Goal: Task Accomplishment & Management: Complete application form

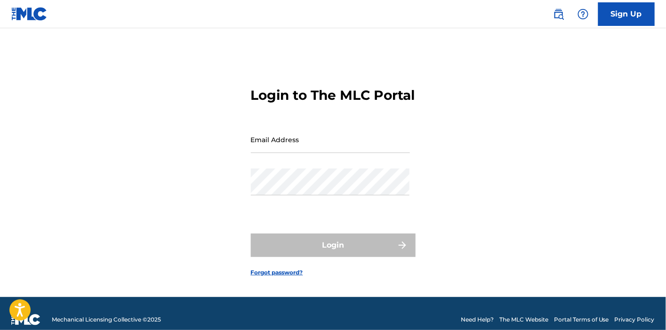
click at [280, 166] on div "Email Address" at bounding box center [330, 147] width 159 height 42
click at [283, 150] on input "Email Address" at bounding box center [330, 139] width 159 height 27
type input "[PERSON_NAME][EMAIL_ADDRESS][DOMAIN_NAME]"
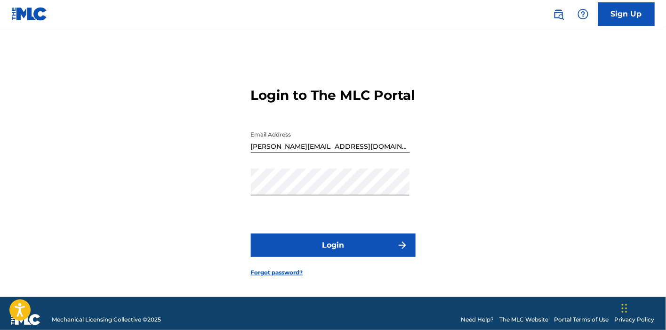
click at [348, 257] on button "Login" at bounding box center [333, 245] width 165 height 24
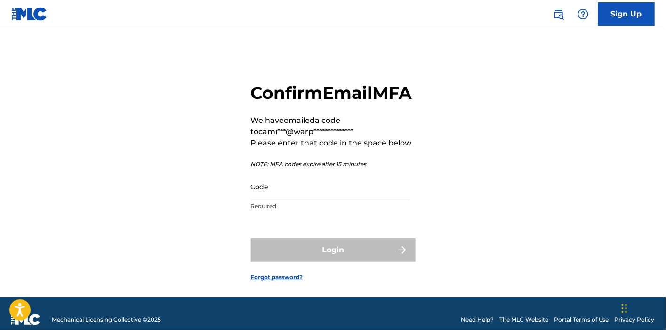
click at [312, 200] on input "Code" at bounding box center [330, 186] width 159 height 27
paste input "928430"
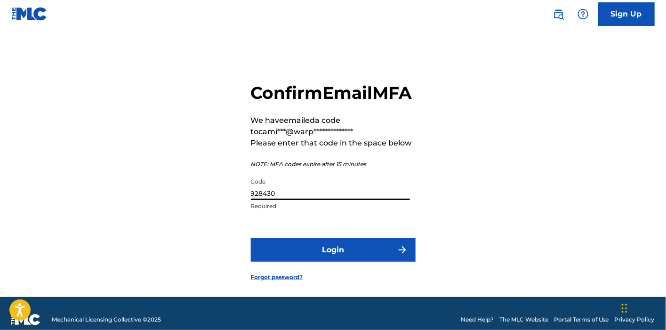
type input "928430"
click at [303, 262] on button "Login" at bounding box center [333, 250] width 165 height 24
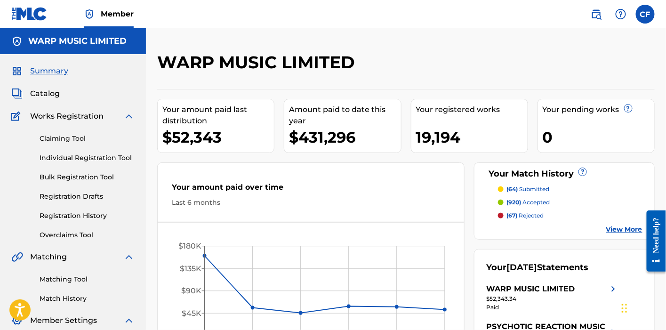
click at [76, 161] on link "Individual Registration Tool" at bounding box center [87, 158] width 95 height 10
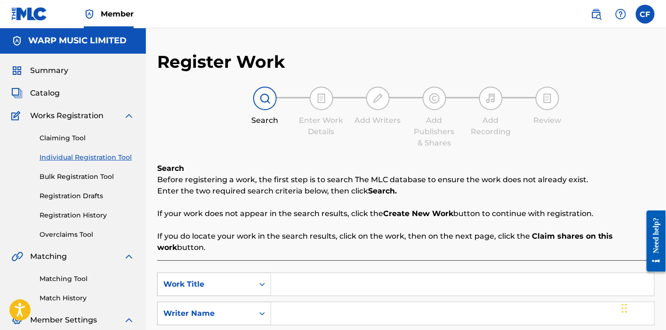
scroll to position [52, 0]
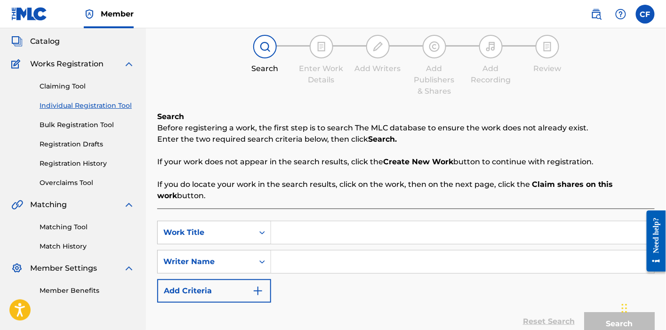
click at [285, 238] on input "Search Form" at bounding box center [462, 232] width 383 height 23
paste input "928430"
type input "928430"
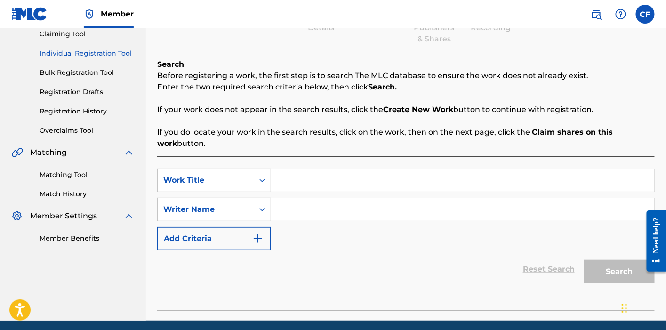
click at [284, 177] on input "Search Form" at bounding box center [462, 180] width 383 height 23
paste input "Typical (Little Dragon's [PERSON_NAME] Remix)"
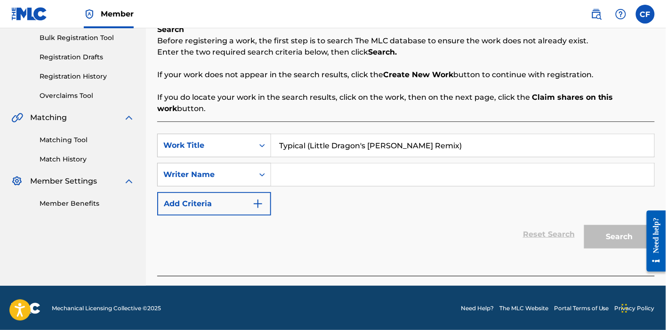
scroll to position [139, 0]
type input "Typical (Little Dragon's [PERSON_NAME] Remix)"
click at [294, 173] on input "Search Form" at bounding box center [462, 174] width 383 height 23
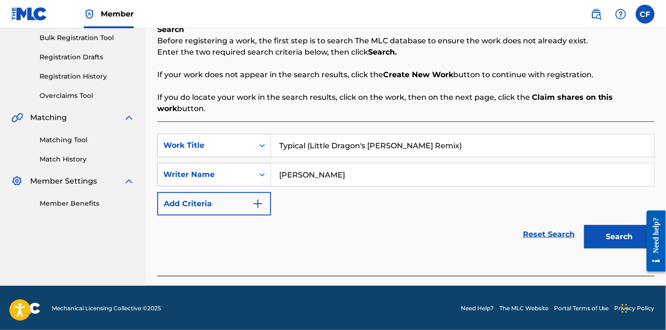
type input "[PERSON_NAME]"
click at [584, 225] on button "Search" at bounding box center [619, 237] width 71 height 24
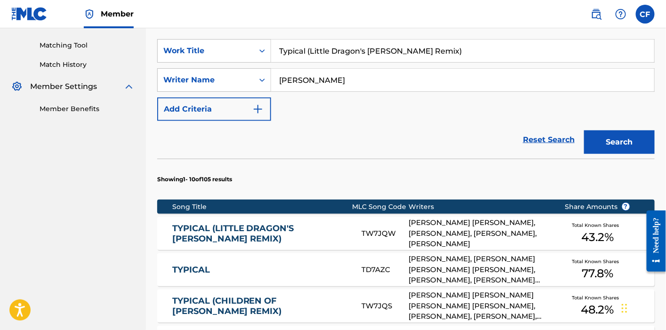
scroll to position [244, 0]
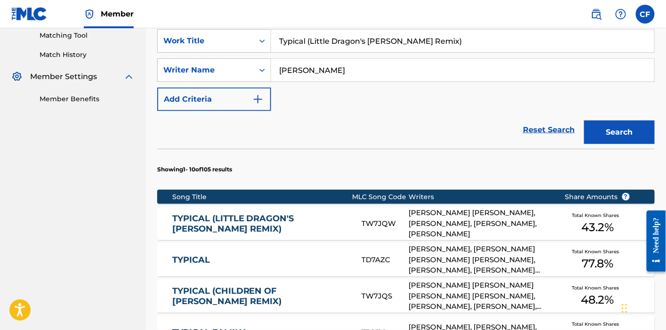
click at [297, 222] on link "TYPICAL (LITTLE DRAGON'S [PERSON_NAME] REMIX)" at bounding box center [260, 223] width 177 height 21
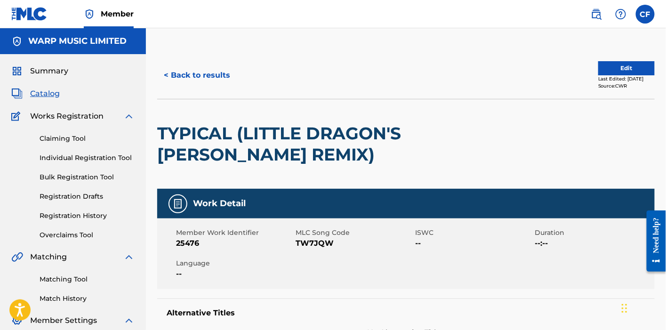
click at [622, 63] on button "Edit" at bounding box center [626, 68] width 56 height 14
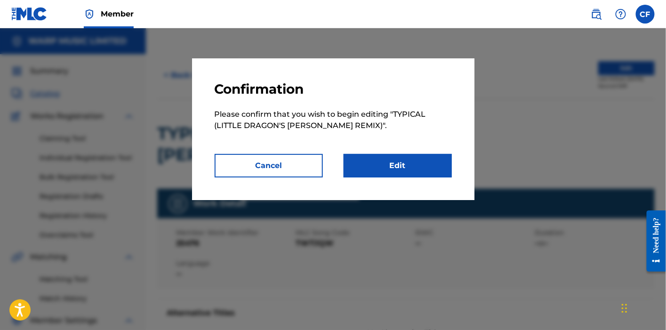
click at [412, 167] on link "Edit" at bounding box center [397, 166] width 108 height 24
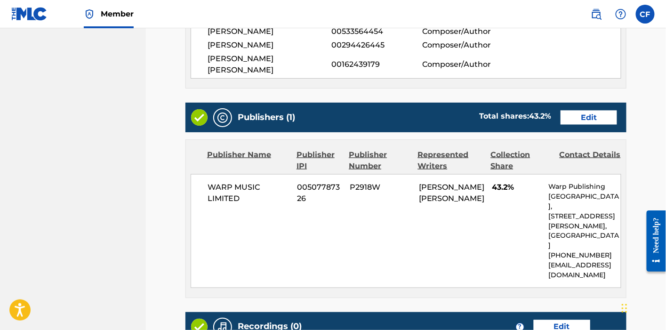
scroll to position [475, 0]
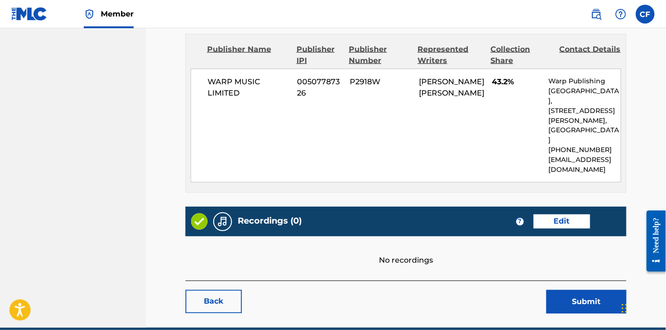
click at [564, 215] on link "Edit" at bounding box center [561, 222] width 56 height 14
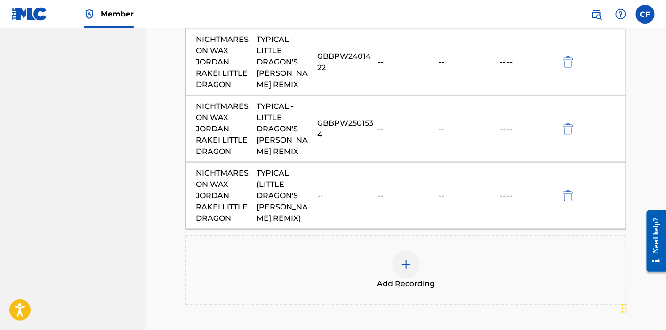
scroll to position [418, 0]
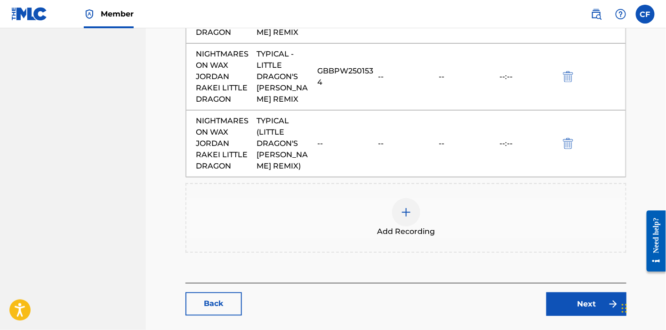
click at [410, 207] on img at bounding box center [405, 212] width 11 height 11
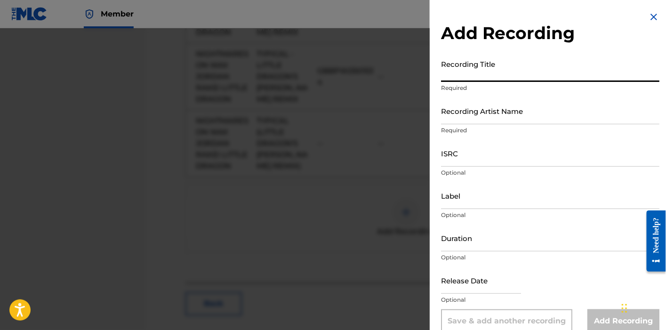
click at [507, 64] on input "Recording Title" at bounding box center [550, 68] width 218 height 27
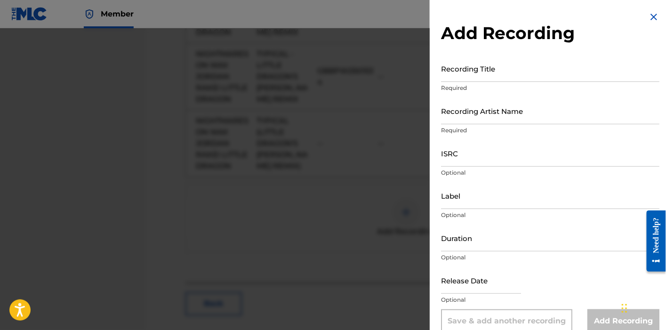
click at [649, 17] on img at bounding box center [653, 16] width 11 height 11
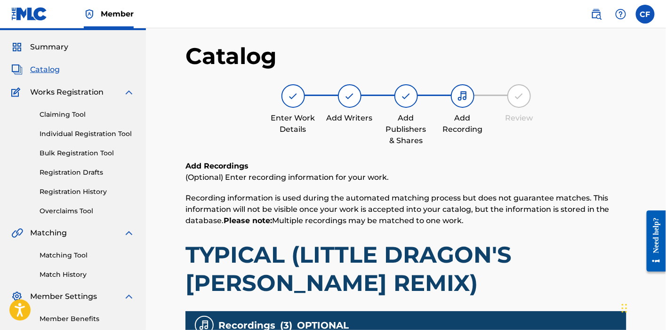
scroll to position [0, 0]
